Goal: Browse casually: Explore the website without a specific task or goal

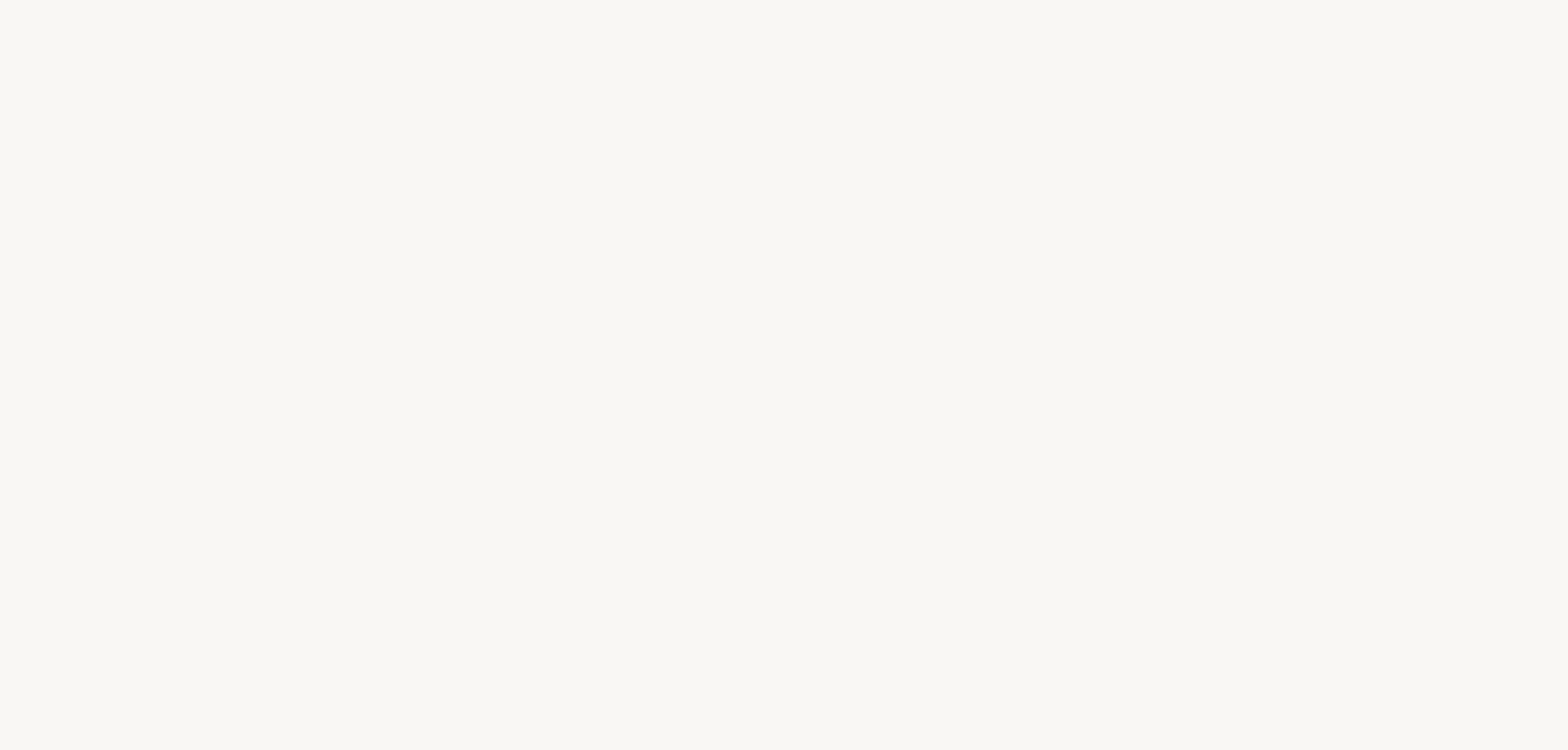
select select "FR"
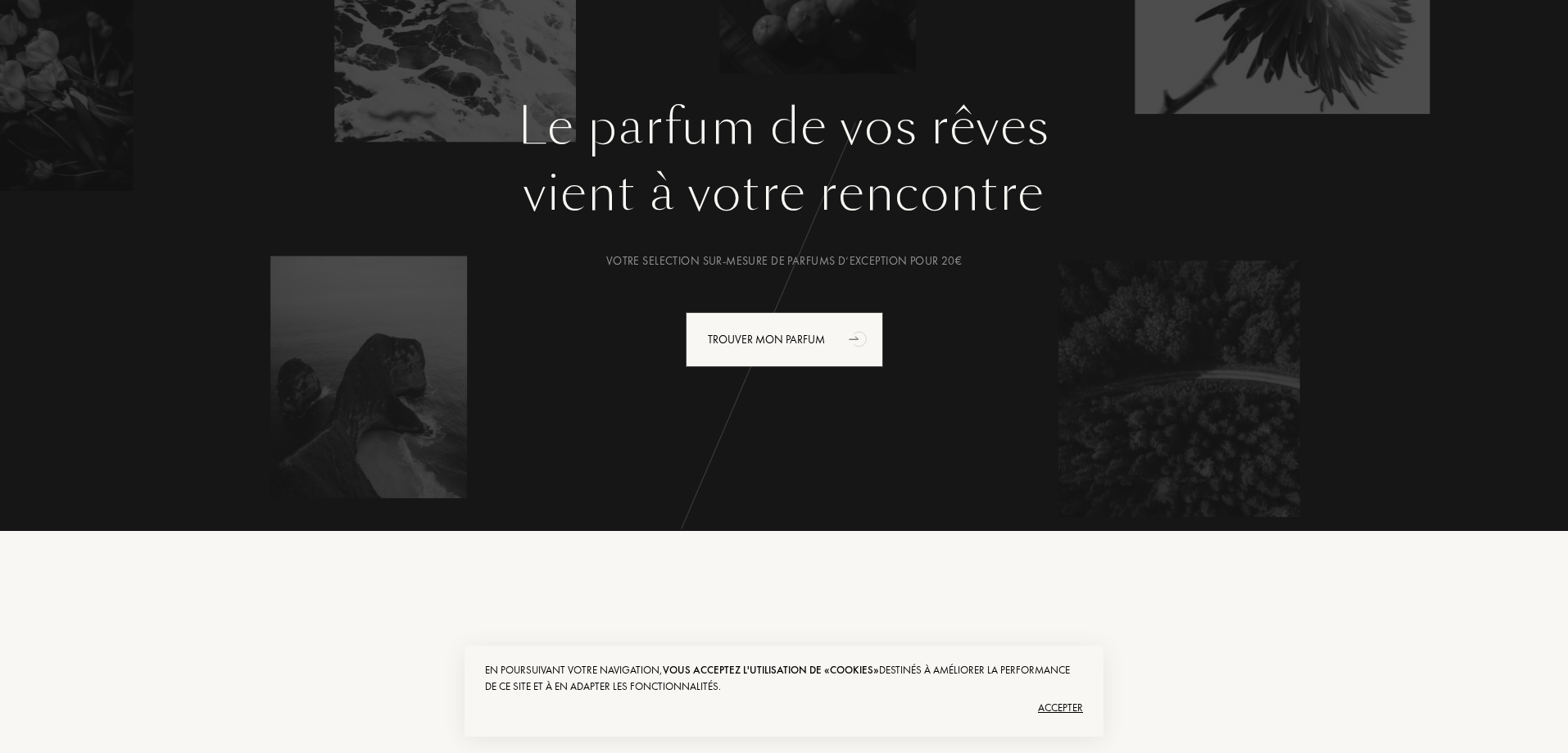
scroll to position [410, 0]
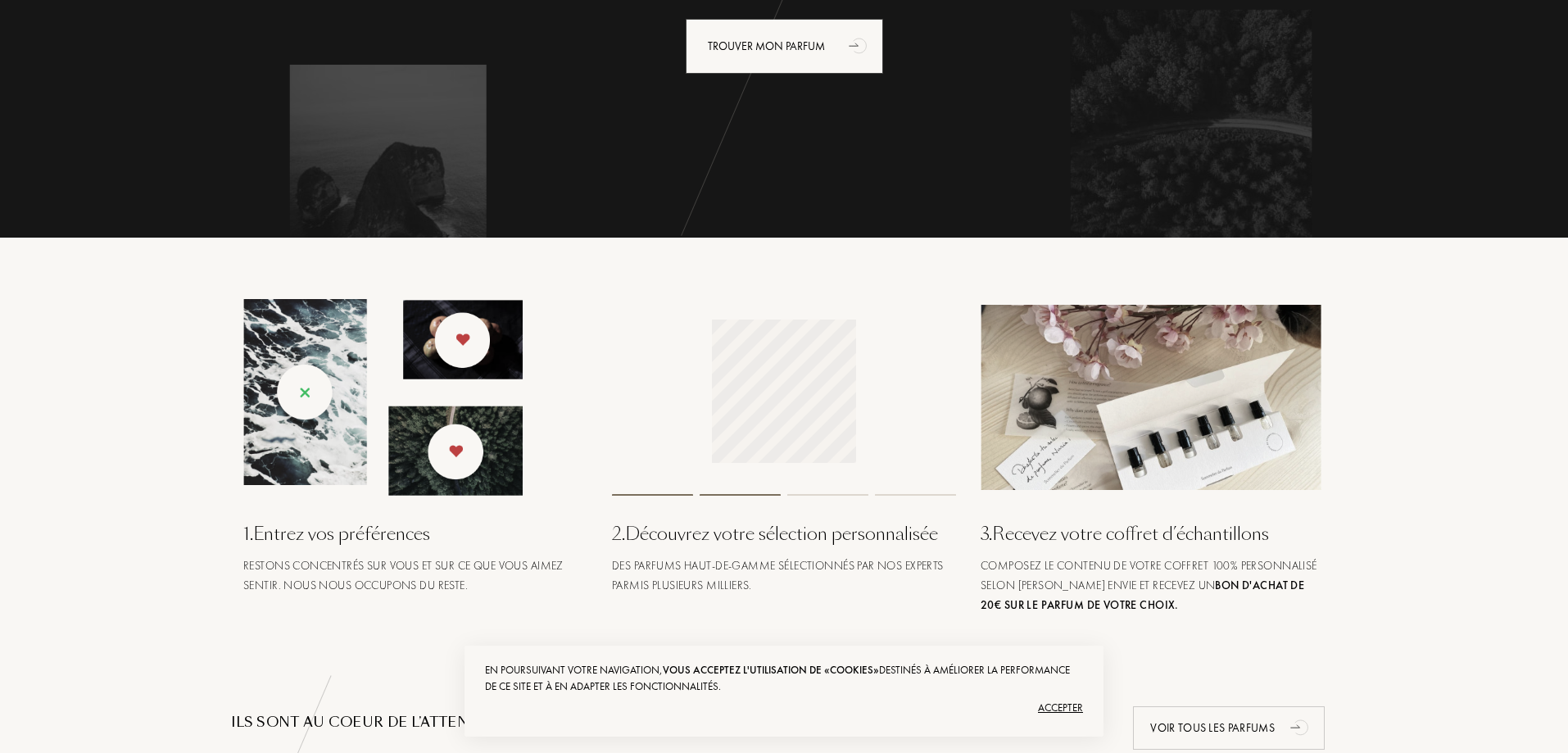
click at [1083, 709] on div "En poursuivant votre navigation, vous acceptez l'utilisation de «cookies» desti…" at bounding box center [784, 692] width 639 height 92
click at [1072, 712] on div "Accepter" at bounding box center [784, 708] width 598 height 26
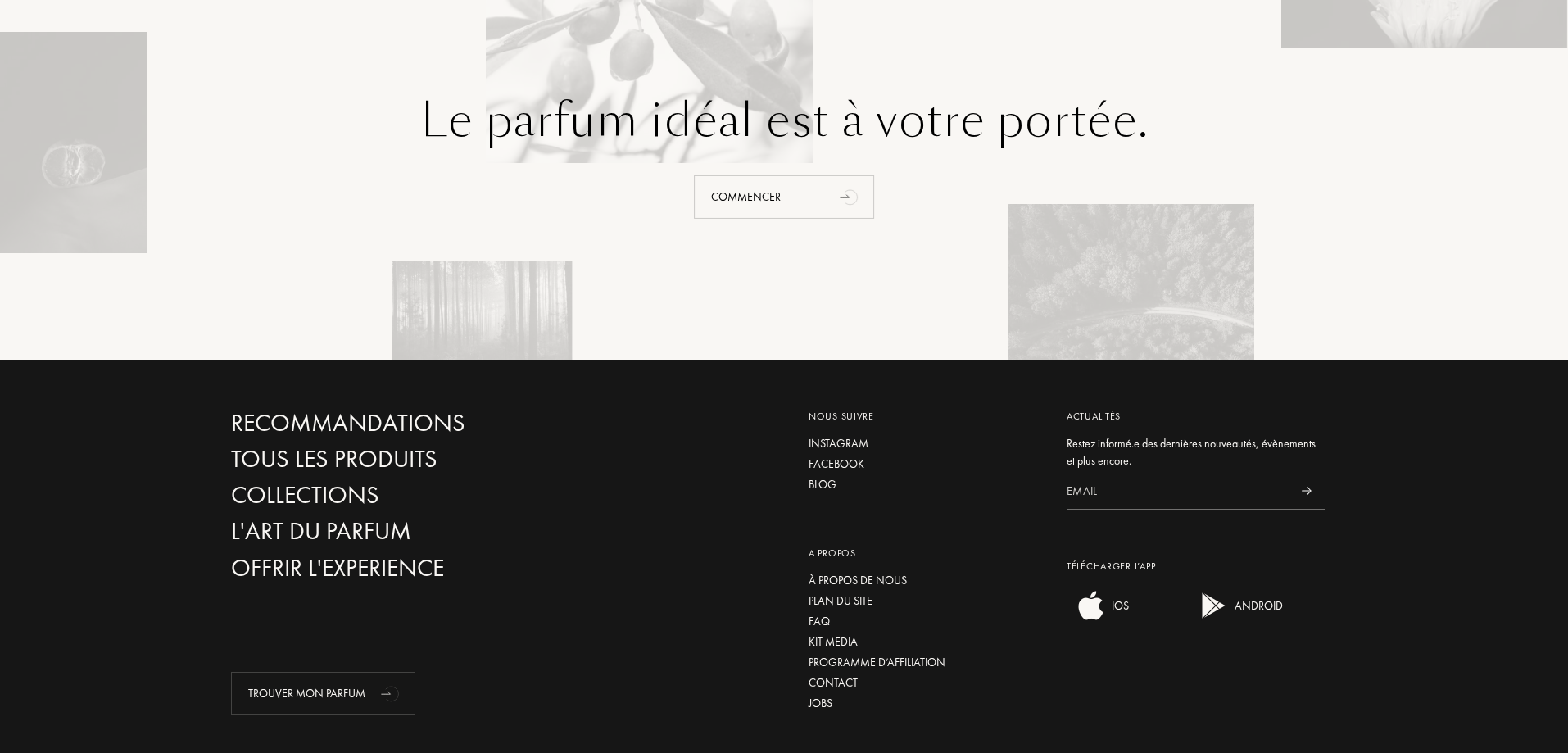
scroll to position [3638, 0]
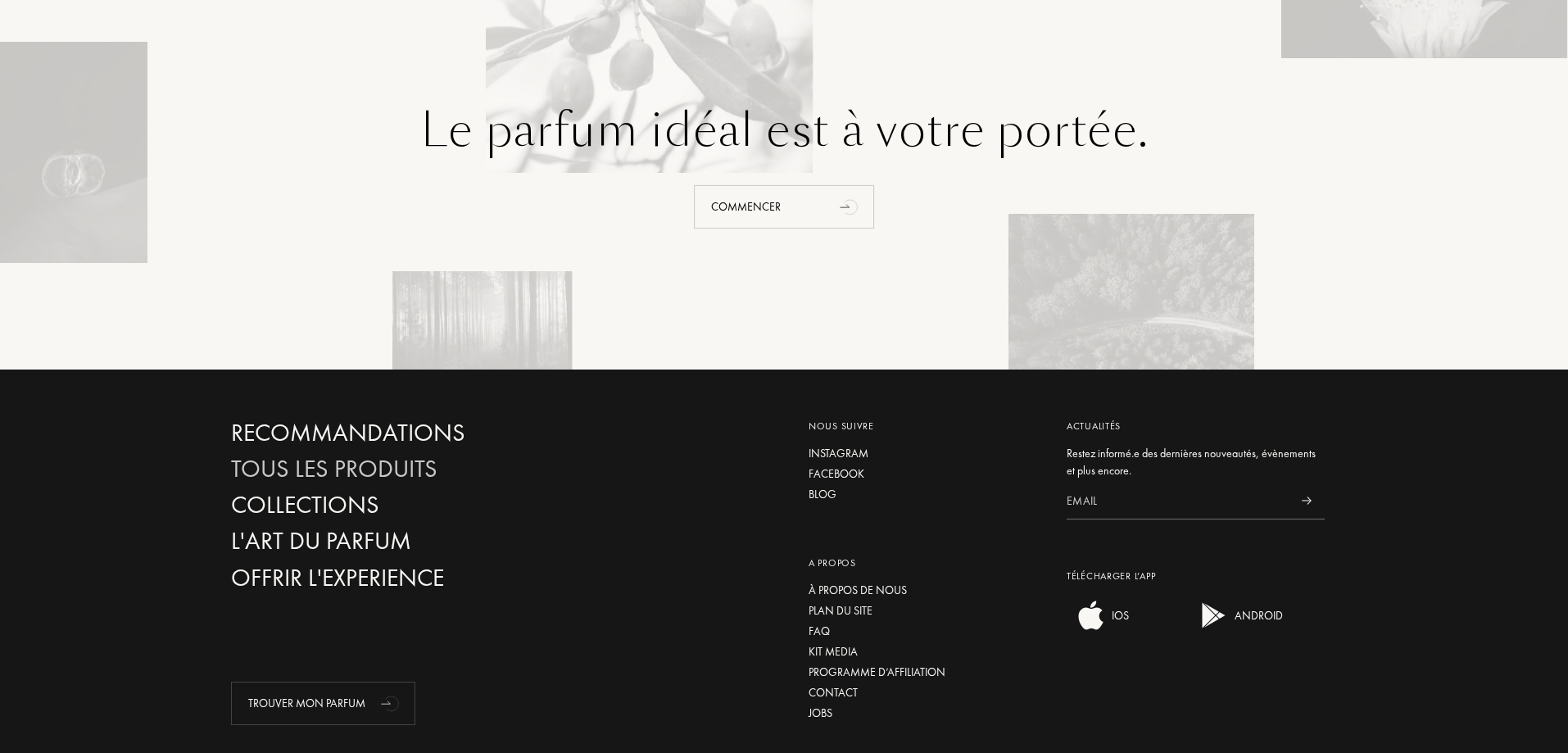
click at [397, 483] on div "Tous les produits" at bounding box center [407, 469] width 352 height 29
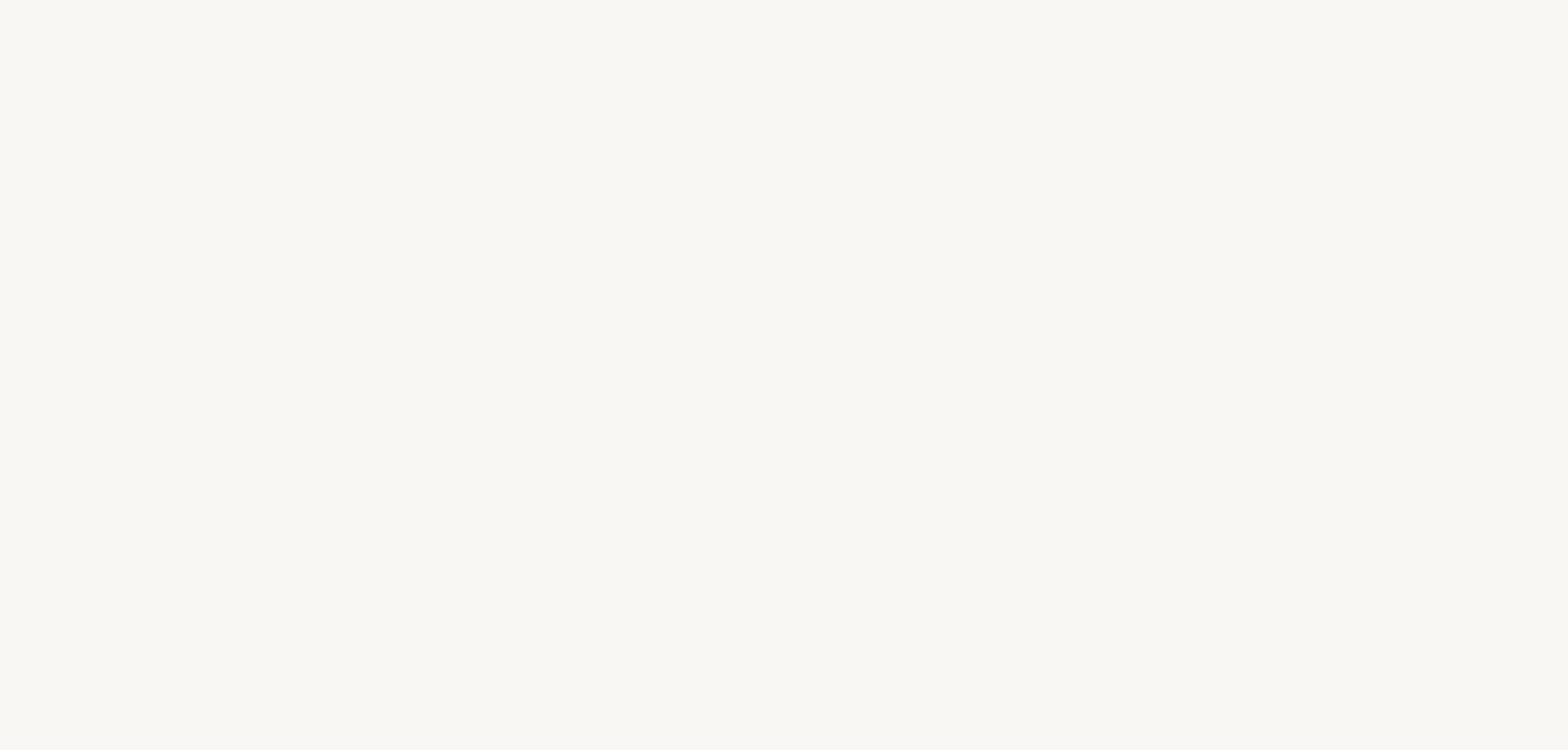
select select "FR"
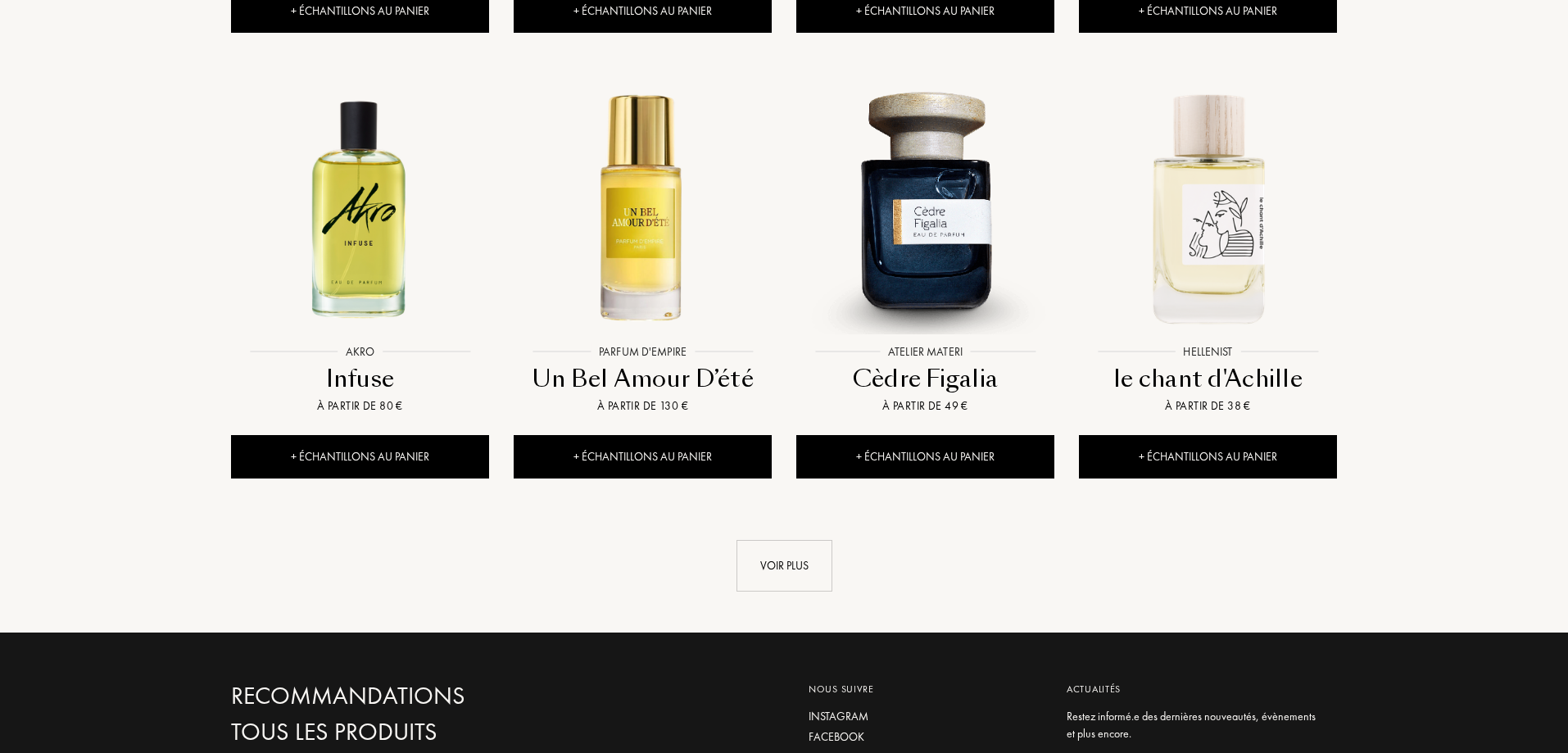
scroll to position [1617, 0]
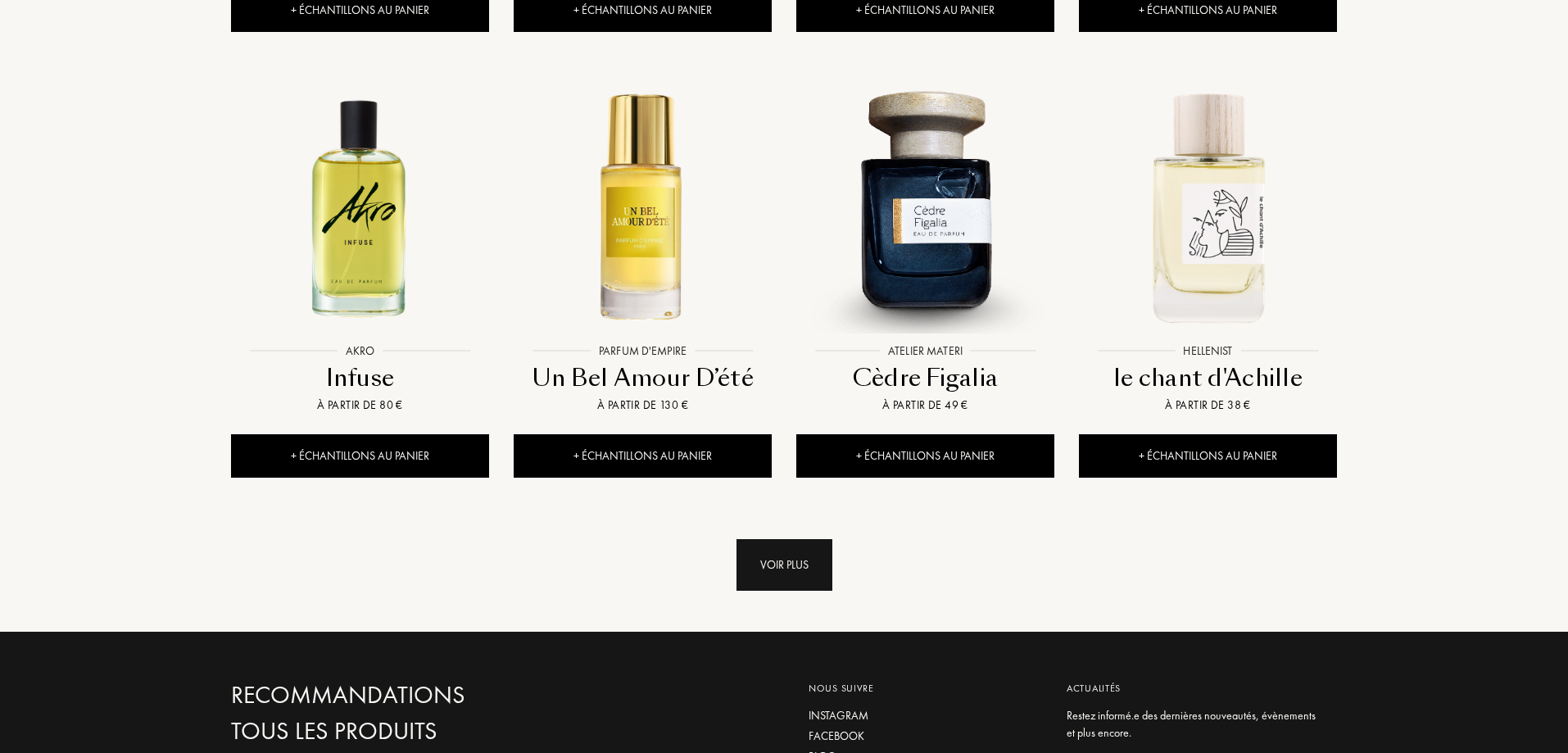
click at [787, 539] on div "Voir plus" at bounding box center [784, 565] width 95 height 52
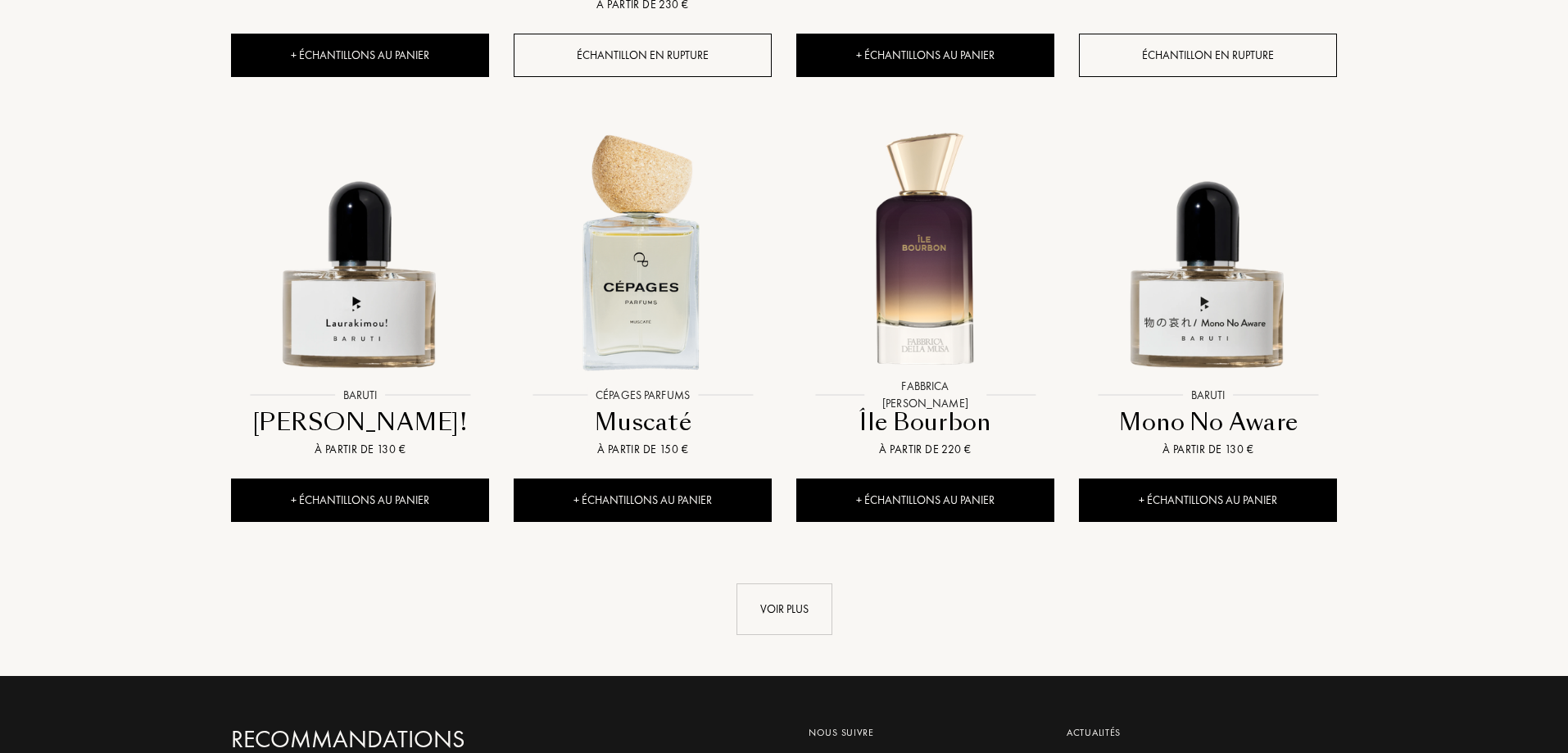
scroll to position [2932, 0]
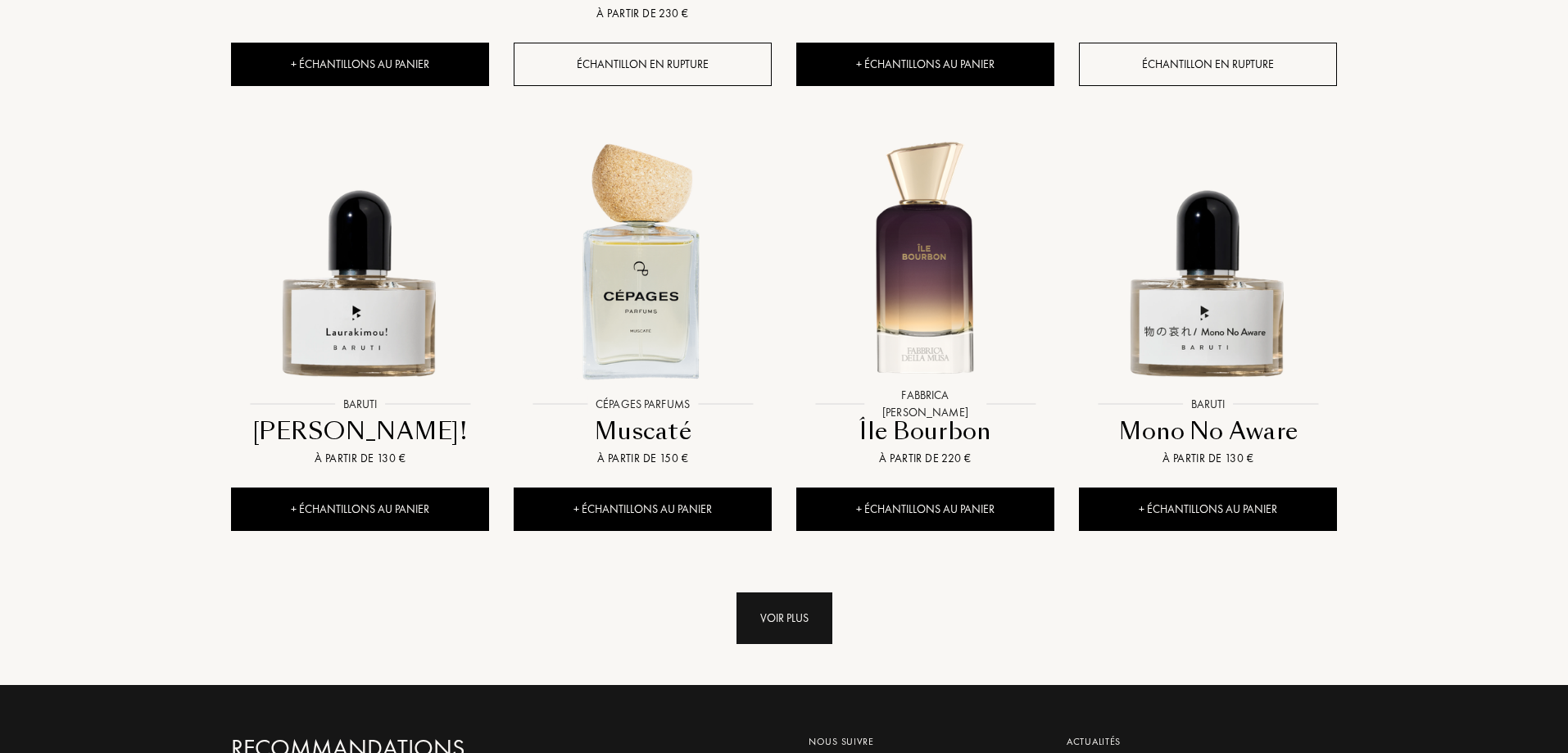
click at [784, 593] on div "Voir plus" at bounding box center [784, 618] width 95 height 52
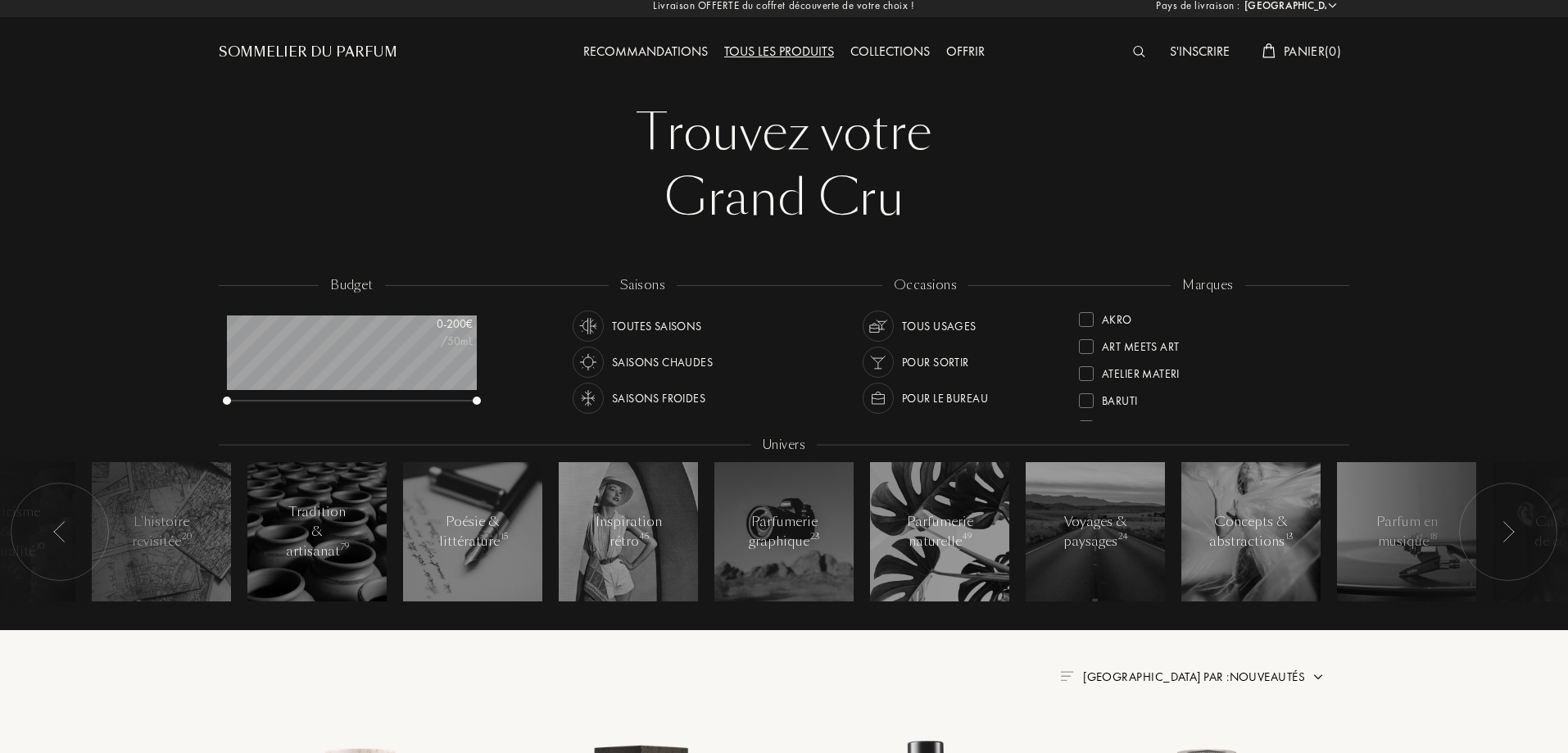
scroll to position [0, 0]
